Goal: Task Accomplishment & Management: Use online tool/utility

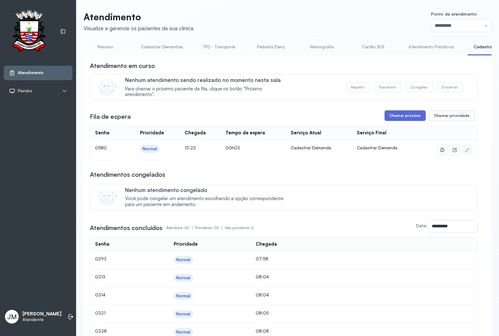
click at [404, 115] on button "Chamar próximo" at bounding box center [404, 115] width 41 height 11
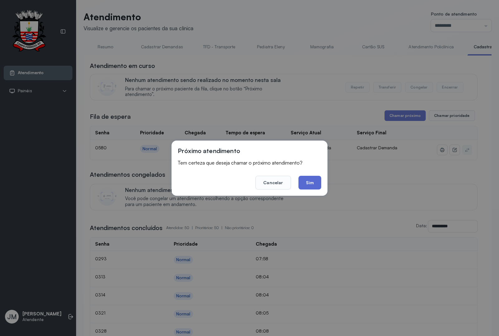
click at [307, 183] on button "Sim" at bounding box center [309, 183] width 23 height 14
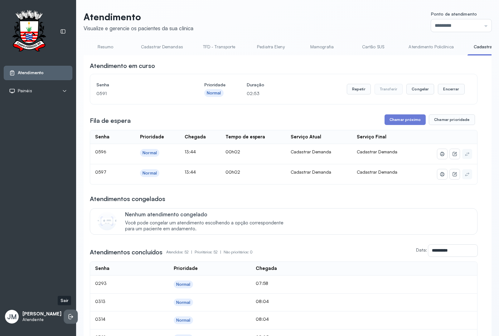
click at [68, 313] on icon at bounding box center [71, 316] width 6 height 6
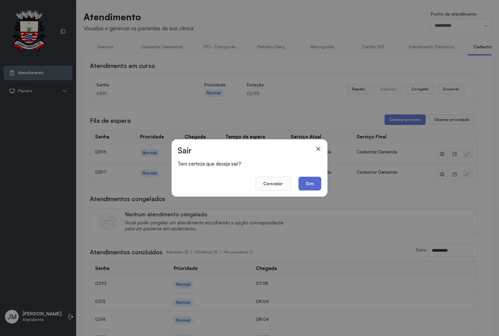
click at [313, 180] on button "Sim" at bounding box center [309, 184] width 23 height 14
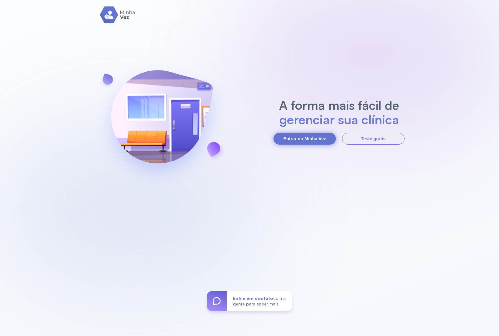
click at [311, 138] on button "Entrar no Minha Vez" at bounding box center [304, 139] width 62 height 12
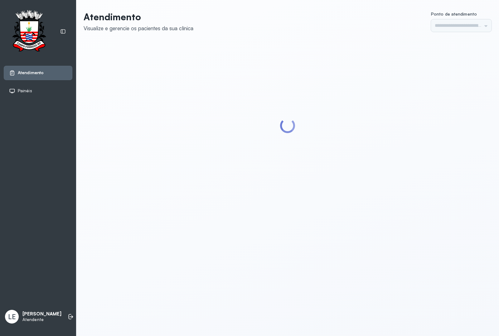
type input "*********"
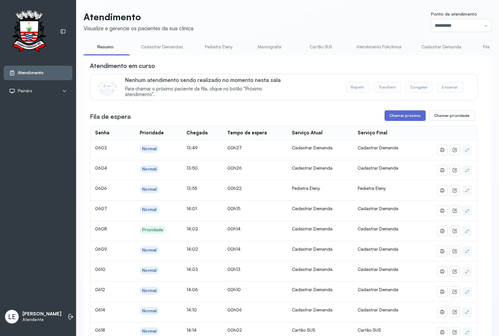
click at [418, 114] on button "Chamar próximo" at bounding box center [404, 115] width 41 height 11
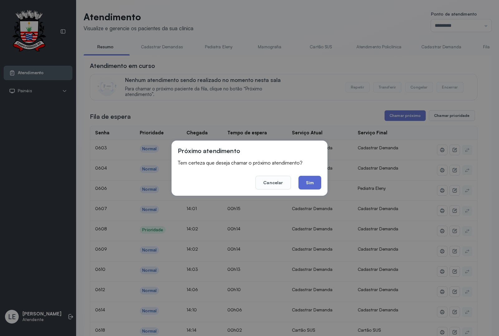
click at [315, 181] on button "Sim" at bounding box center [309, 183] width 23 height 14
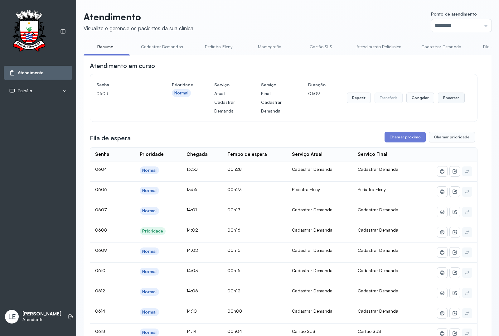
click at [445, 100] on button "Encerrar" at bounding box center [450, 98] width 26 height 11
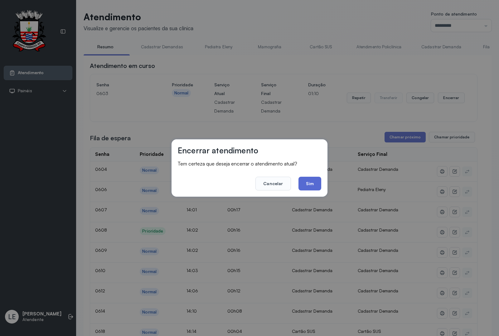
click at [310, 185] on button "Sim" at bounding box center [309, 184] width 23 height 14
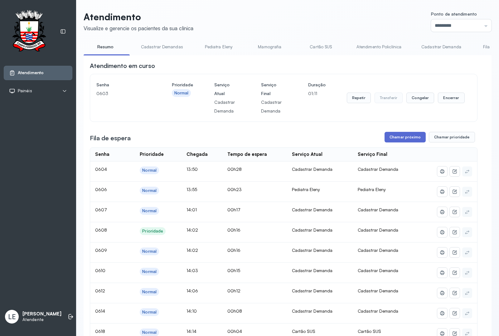
click at [399, 140] on button "Chamar próximo" at bounding box center [404, 137] width 41 height 11
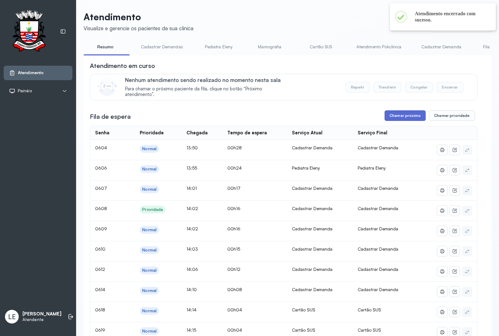
click at [385, 116] on button "Chamar próximo" at bounding box center [404, 115] width 41 height 11
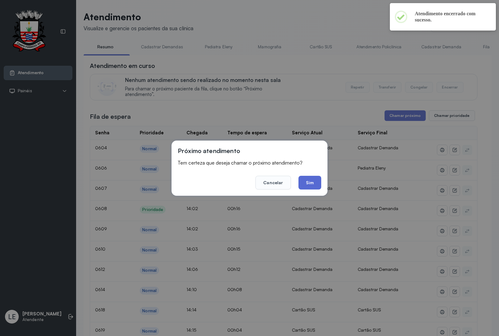
click at [313, 183] on button "Sim" at bounding box center [309, 183] width 23 height 14
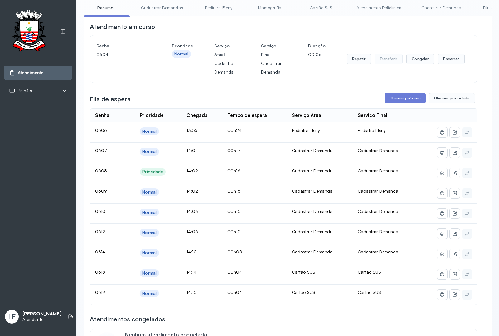
scroll to position [78, 0]
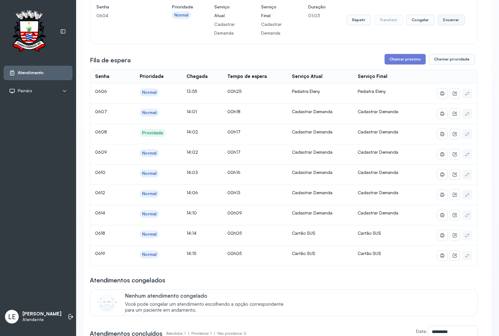
click at [438, 21] on button "Encerrar" at bounding box center [450, 20] width 26 height 11
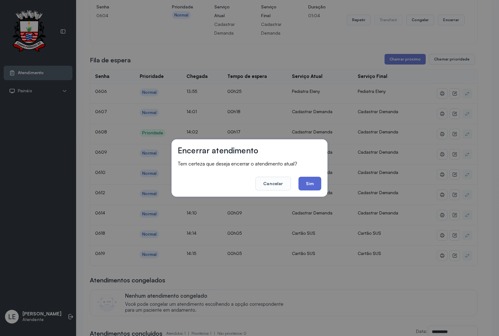
click at [306, 183] on button "Sim" at bounding box center [309, 184] width 23 height 14
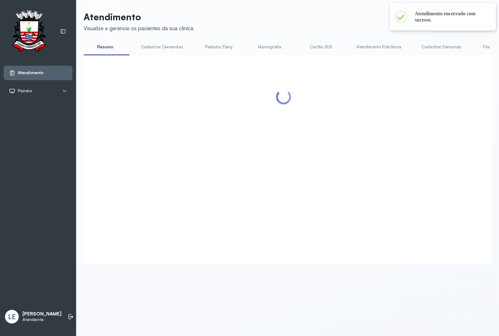
scroll to position [0, 0]
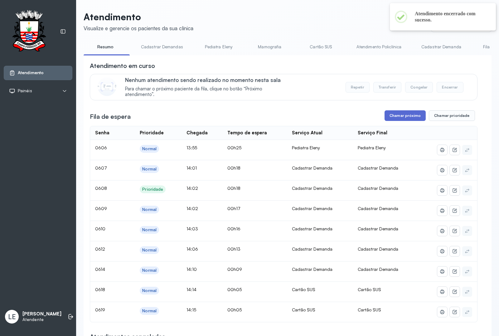
click at [389, 117] on button "Chamar próximo" at bounding box center [404, 115] width 41 height 11
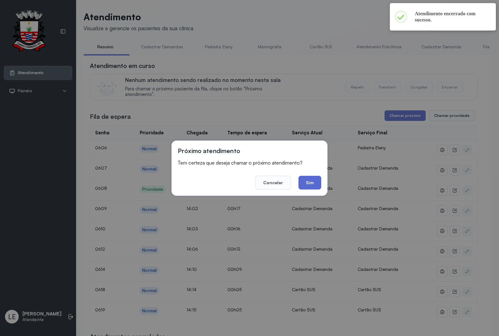
click at [309, 179] on button "Sim" at bounding box center [309, 183] width 23 height 14
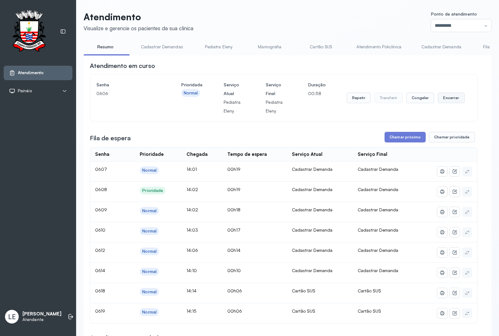
click at [437, 98] on button "Encerrar" at bounding box center [450, 98] width 26 height 11
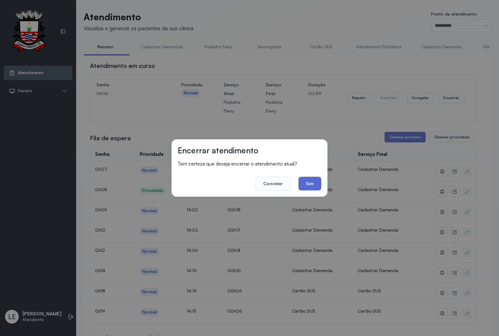
click at [310, 181] on button "Sim" at bounding box center [309, 184] width 23 height 14
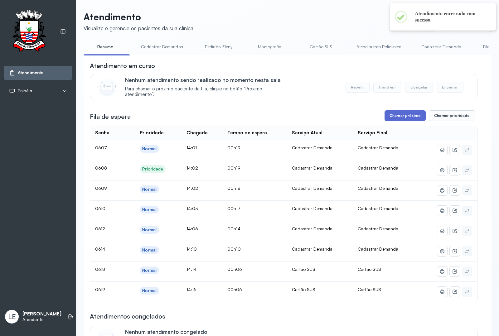
click at [388, 117] on button "Chamar próximo" at bounding box center [404, 115] width 41 height 11
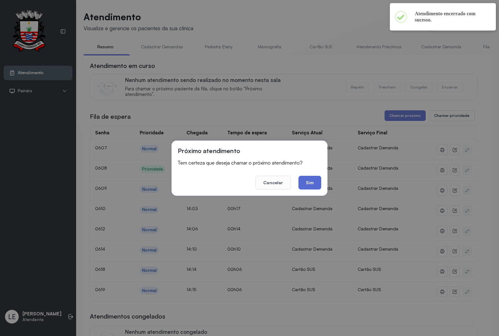
click at [315, 179] on button "Sim" at bounding box center [309, 183] width 23 height 14
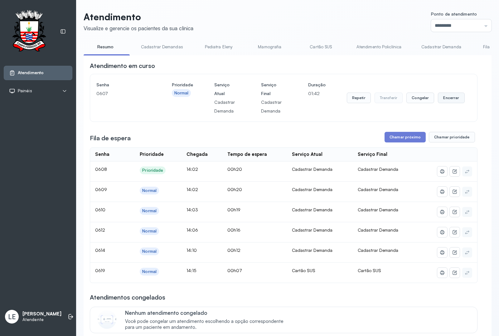
click at [440, 94] on button "Encerrar" at bounding box center [450, 98] width 26 height 11
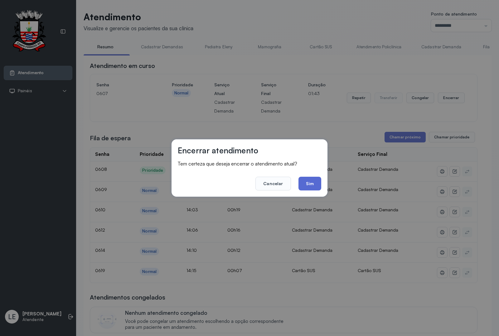
click at [306, 178] on button "Sim" at bounding box center [309, 184] width 23 height 14
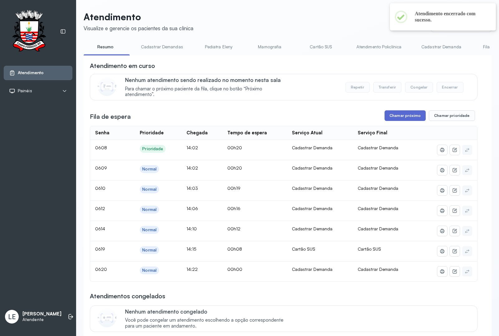
click at [409, 119] on button "Chamar próximo" at bounding box center [404, 115] width 41 height 11
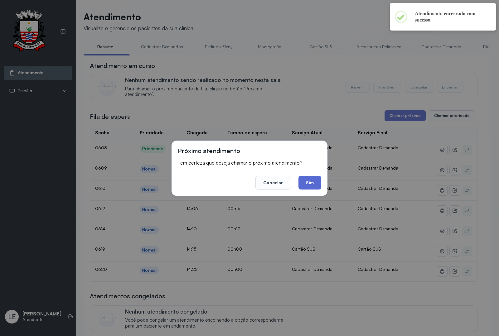
click at [303, 182] on button "Sim" at bounding box center [309, 183] width 23 height 14
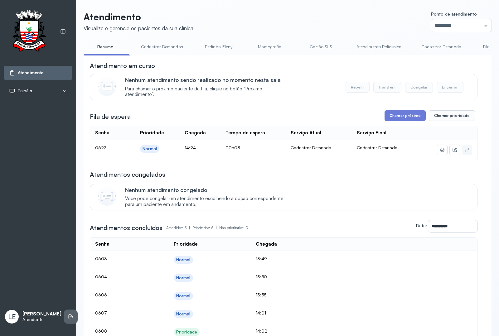
click at [64, 312] on li at bounding box center [71, 317] width 14 height 14
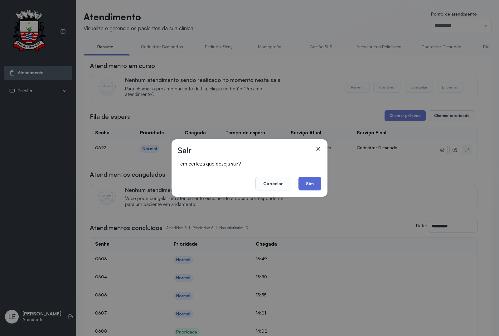
click at [309, 182] on button "Sim" at bounding box center [309, 184] width 23 height 14
